Goal: Find contact information: Obtain details needed to contact an individual or organization

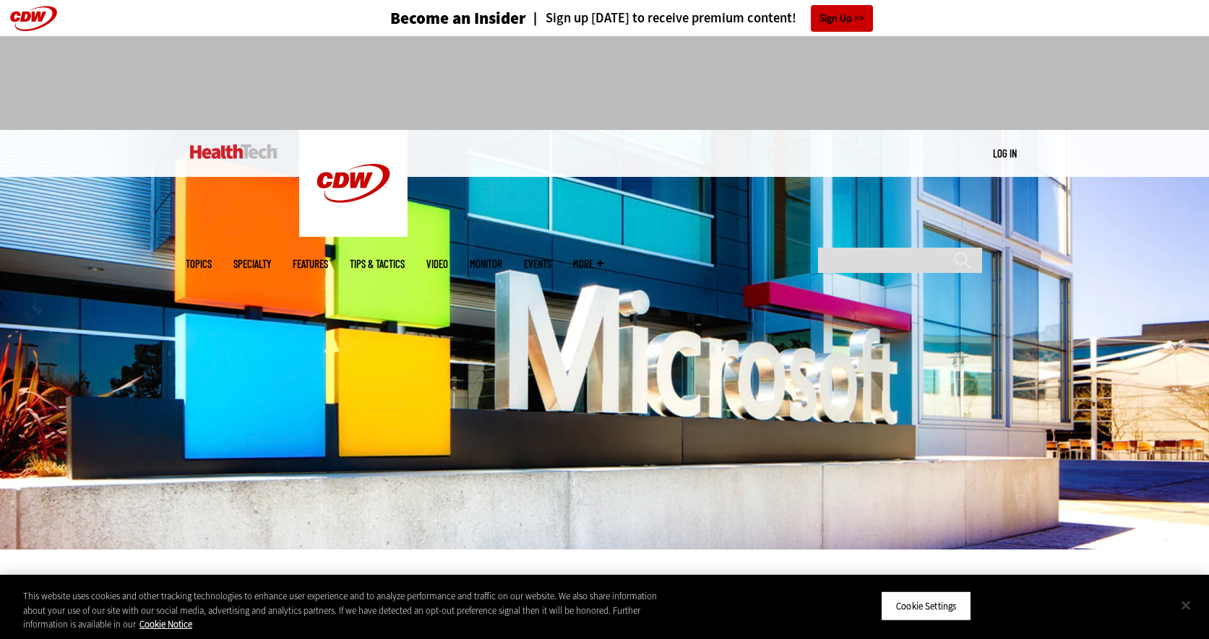
click at [1192, 603] on button "Close" at bounding box center [1186, 606] width 32 height 32
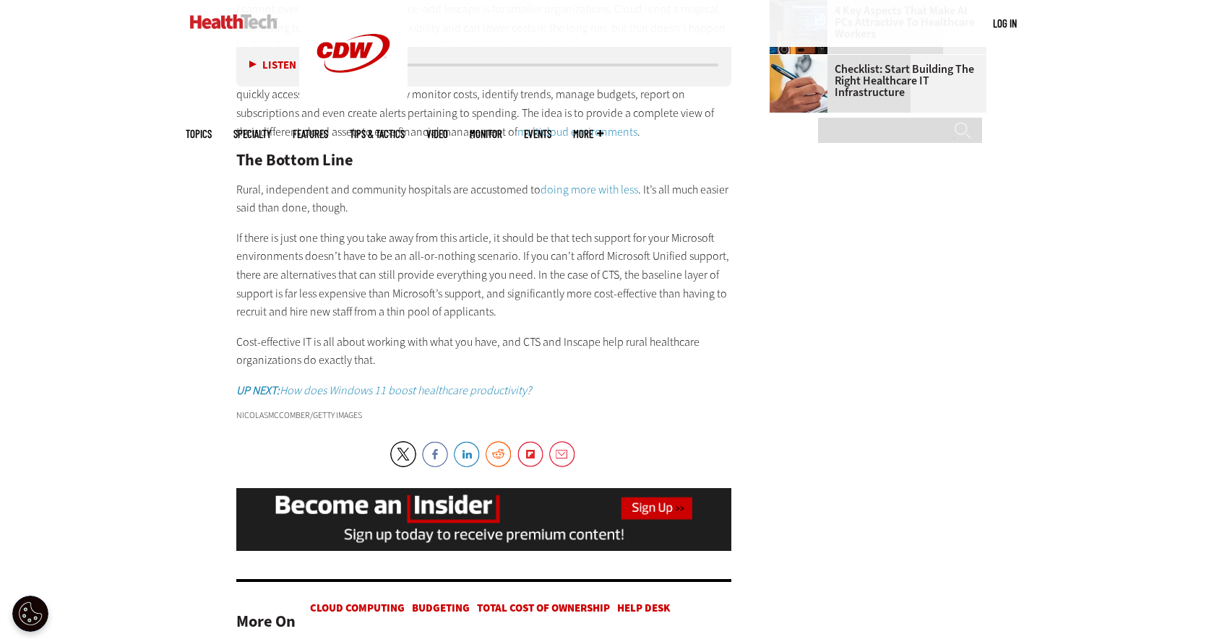
scroll to position [1951, 0]
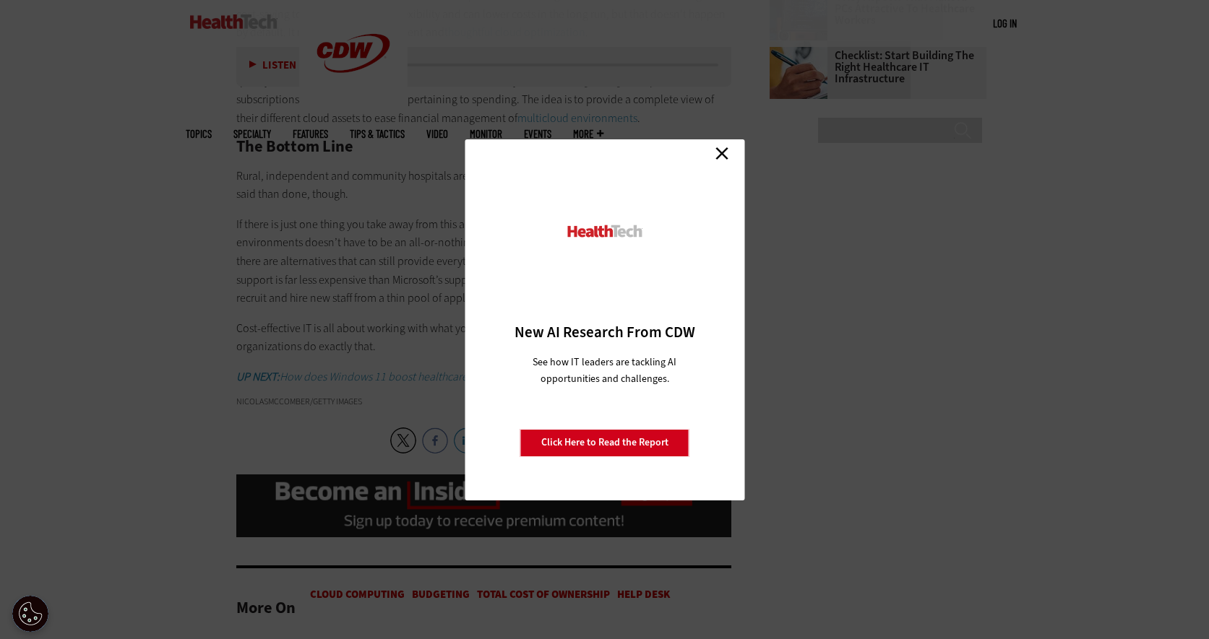
click at [724, 147] on link "Close" at bounding box center [722, 154] width 22 height 22
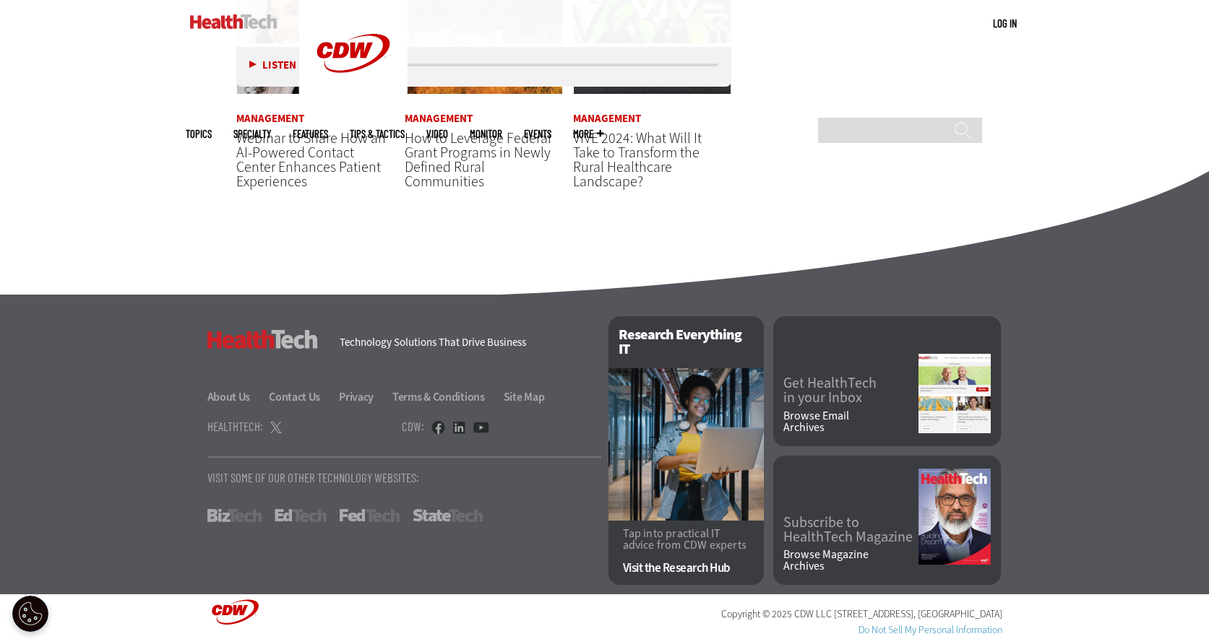
scroll to position [2690, 0]
click at [288, 390] on link "Contact Us" at bounding box center [303, 396] width 68 height 15
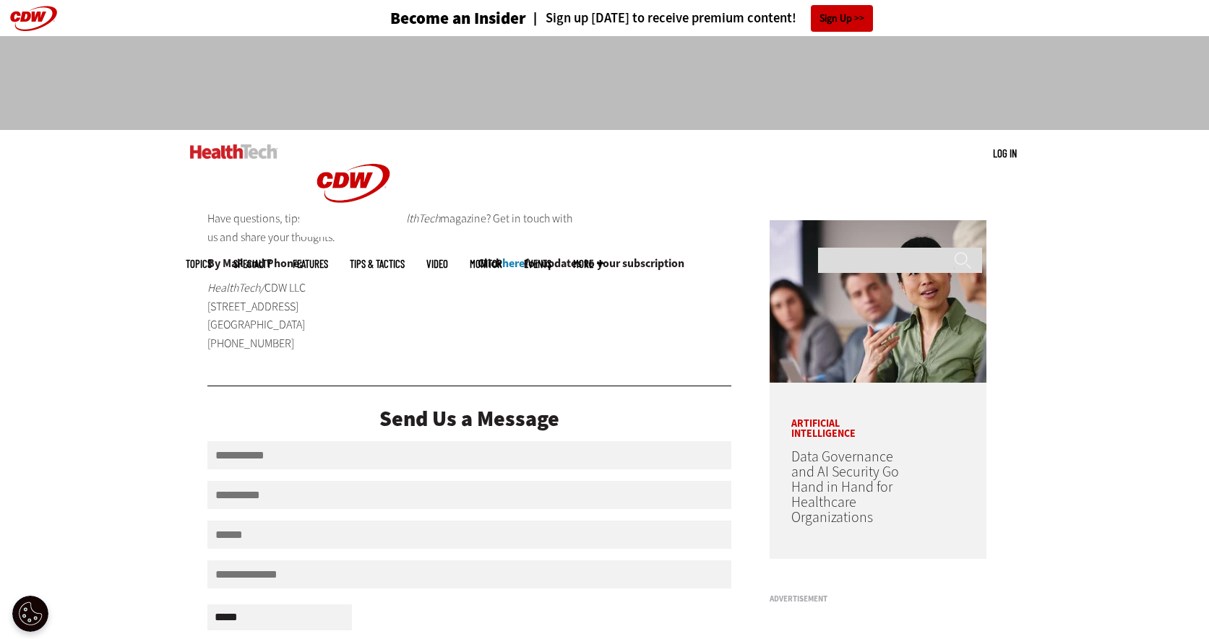
click at [603, 259] on span "More" at bounding box center [588, 264] width 30 height 11
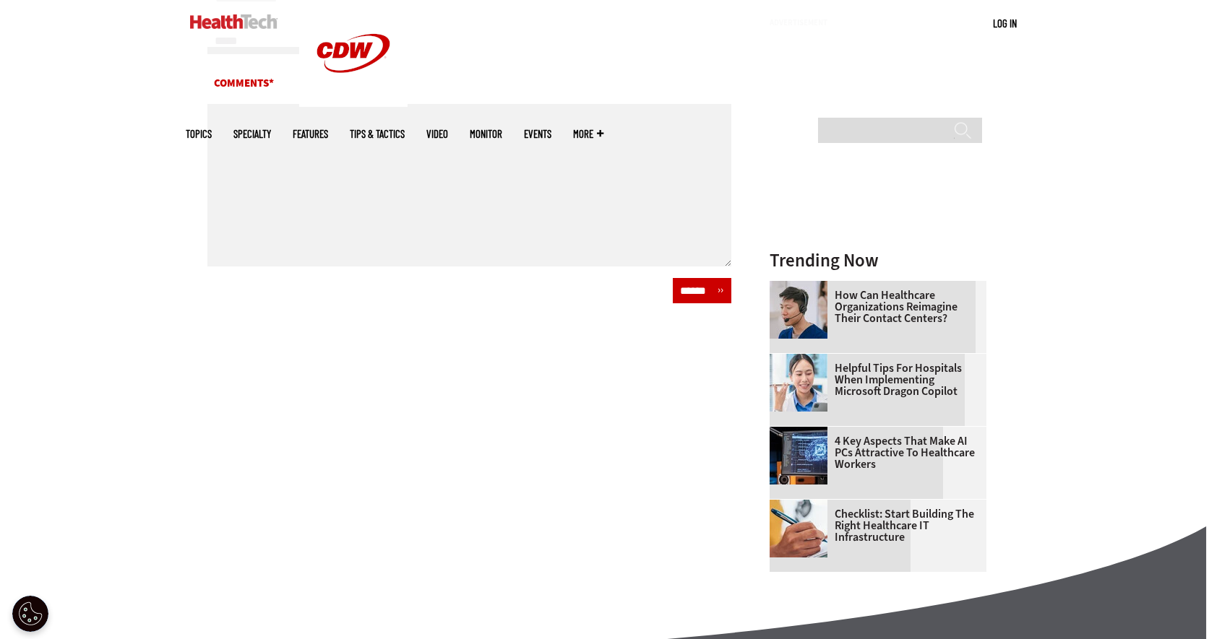
scroll to position [578, 0]
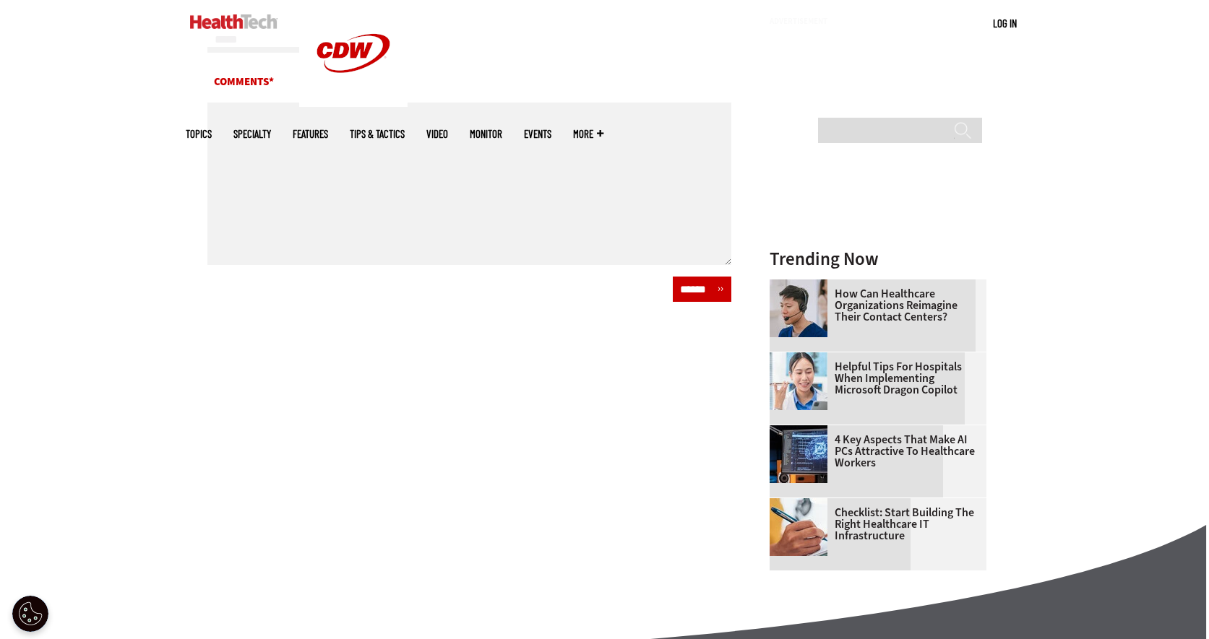
click at [860, 525] on link "Checklist: Start Building the Right Healthcare IT Infrastructure" at bounding box center [873, 524] width 208 height 35
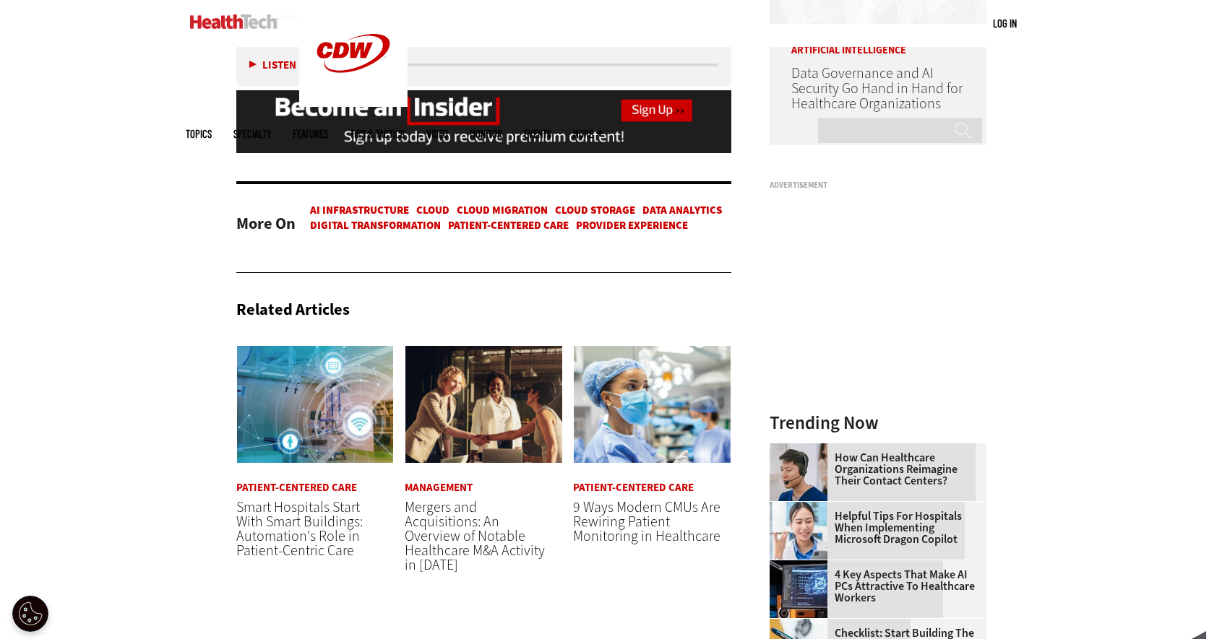
scroll to position [1445, 0]
